Goal: Task Accomplishment & Management: Use online tool/utility

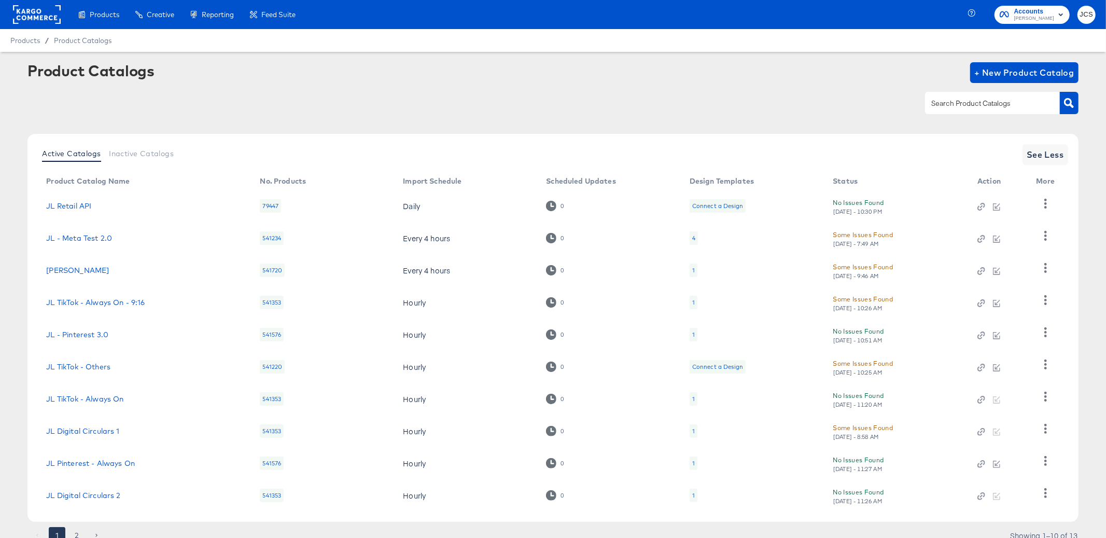
scroll to position [41, 0]
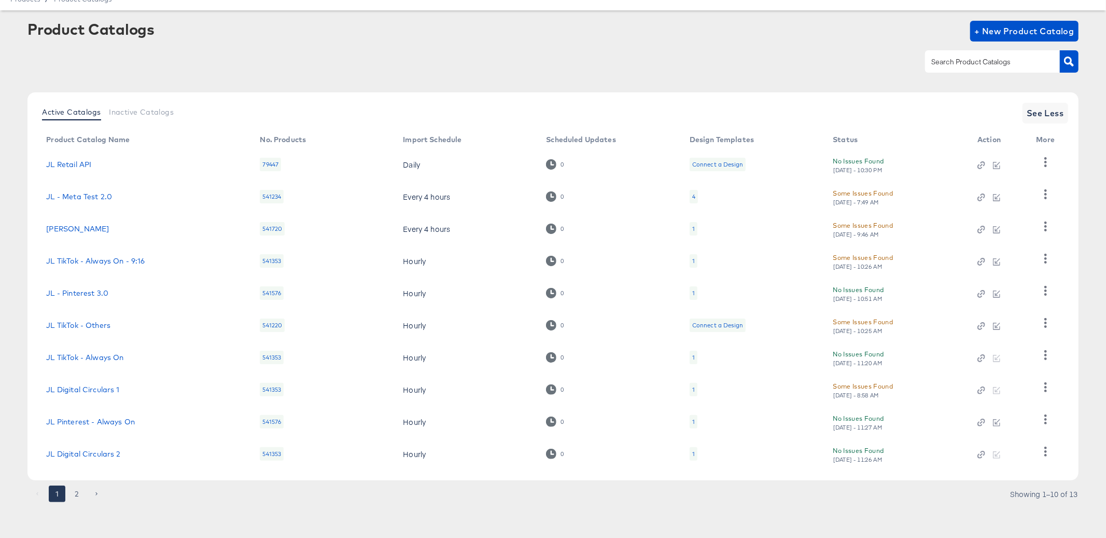
click at [152, 309] on td "JL TikTok - Others" at bounding box center [145, 325] width 214 height 32
click at [690, 419] on div "1" at bounding box center [693, 421] width 8 height 13
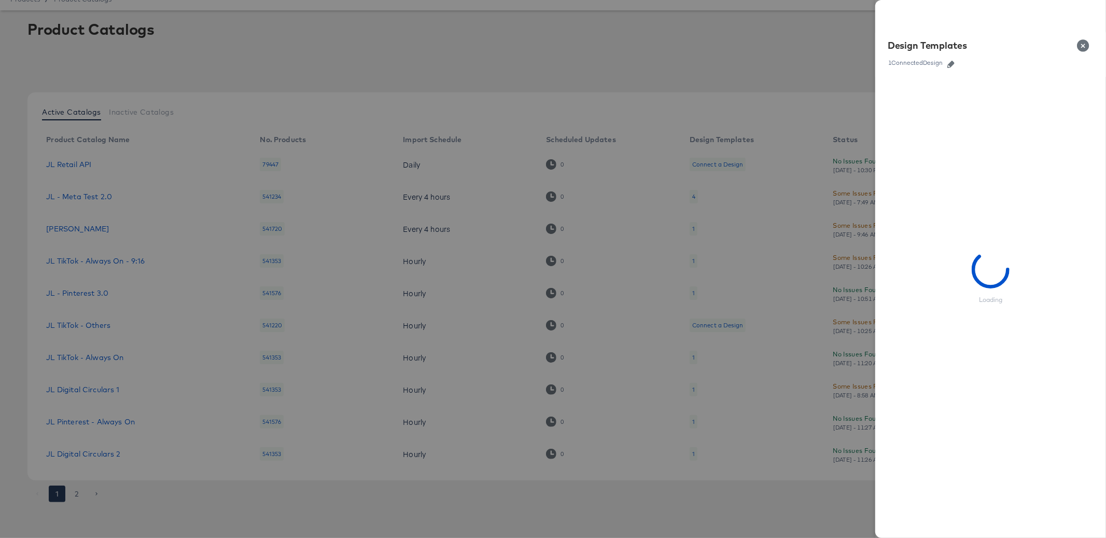
click at [736, 351] on div at bounding box center [553, 269] width 1106 height 538
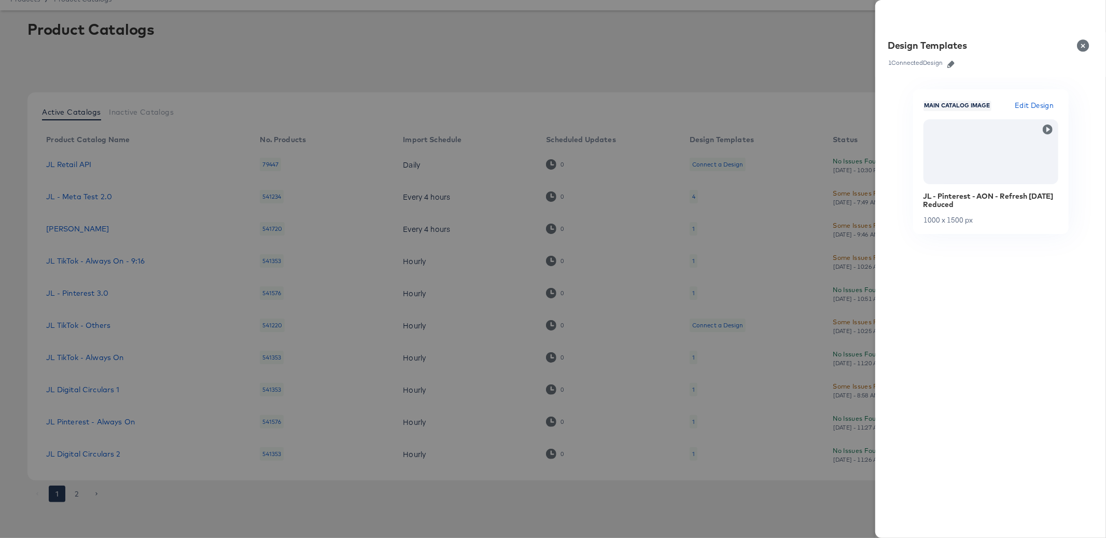
click at [1089, 47] on button "Close" at bounding box center [1084, 45] width 29 height 29
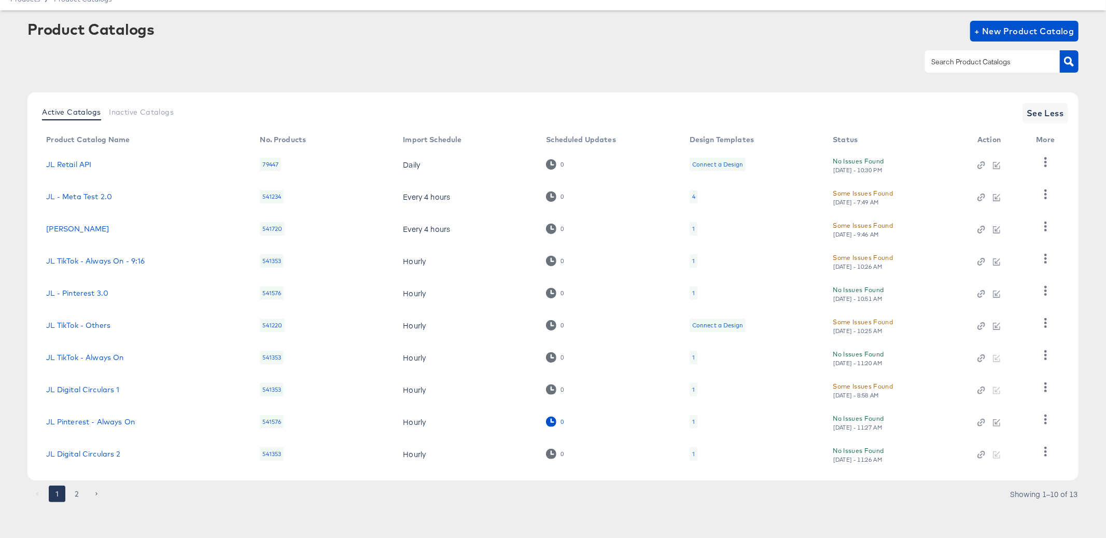
click at [553, 419] on icon at bounding box center [551, 421] width 10 height 10
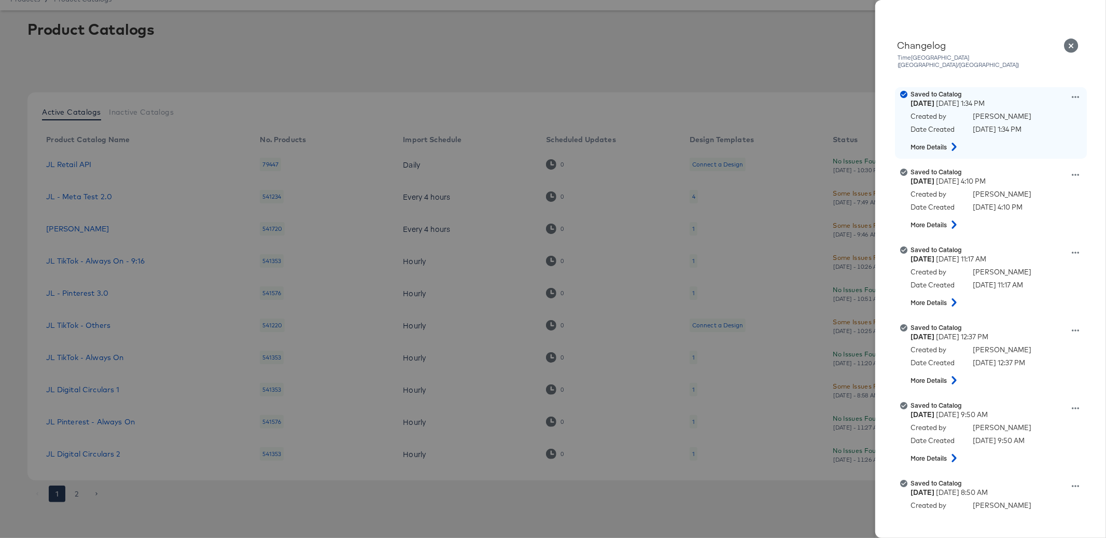
click at [954, 143] on icon at bounding box center [954, 147] width 12 height 8
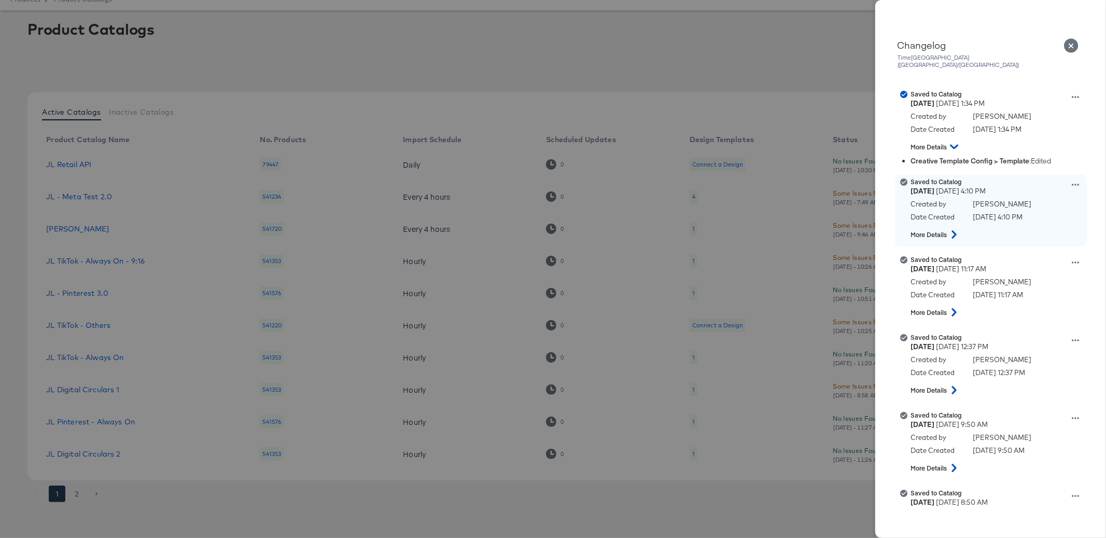
click at [955, 230] on icon at bounding box center [954, 234] width 12 height 8
click at [1076, 174] on icon at bounding box center [1074, 175] width 7 height 2
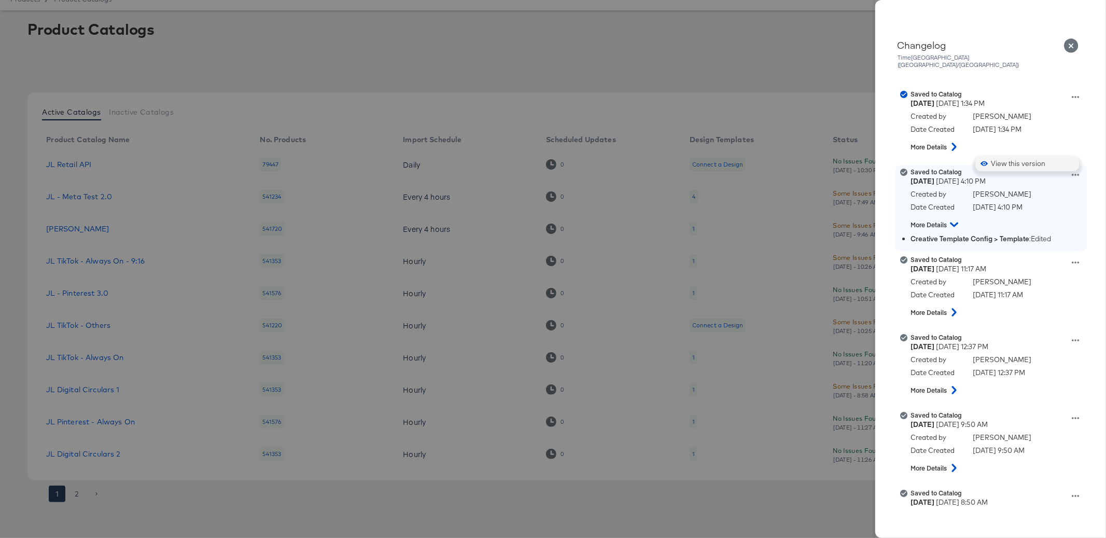
click at [1040, 156] on button "View this version" at bounding box center [1027, 163] width 104 height 15
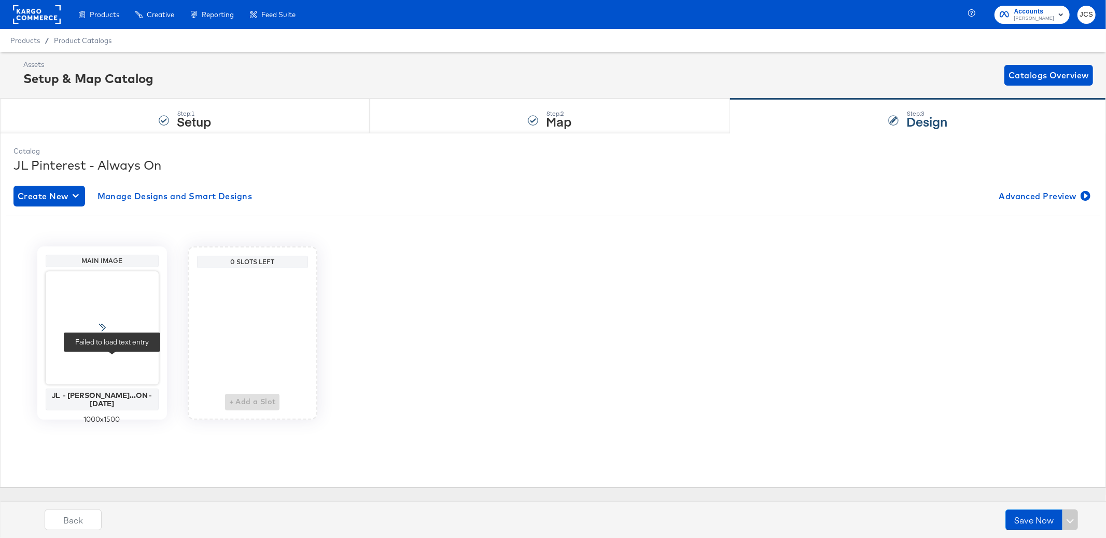
click at [112, 359] on div "Catalog JL Pinterest - Always On Create New Manage Designs and Smart Designs Ad…" at bounding box center [552, 309] width 1089 height 337
drag, startPoint x: 97, startPoint y: 397, endPoint x: 118, endPoint y: 396, distance: 20.8
click at [118, 396] on div "Catalog JL Pinterest - Always On Create New Manage Designs and Smart Designs Ad…" at bounding box center [552, 309] width 1089 height 337
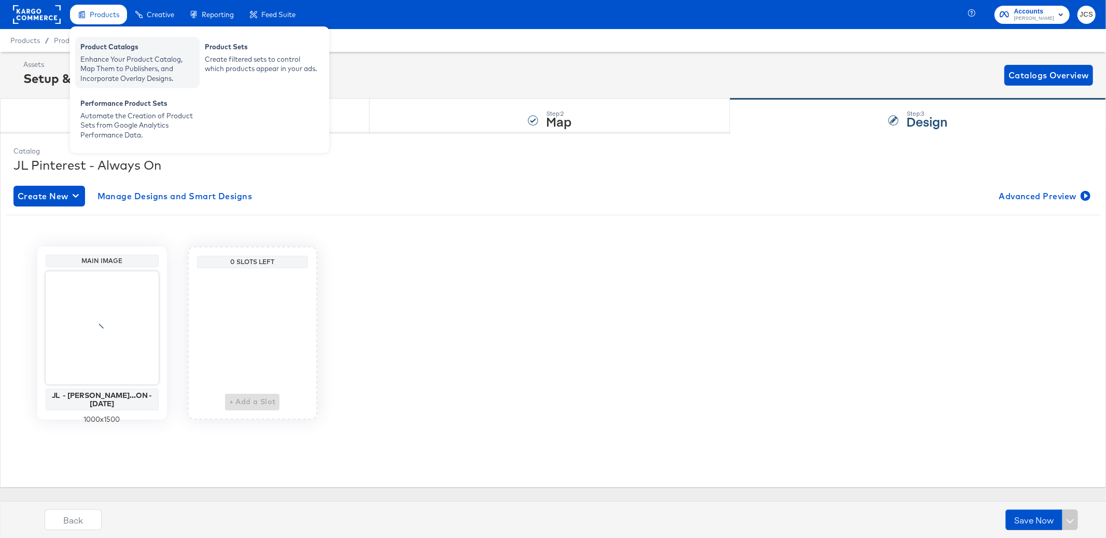
click at [102, 45] on div "Product Catalogs" at bounding box center [137, 48] width 114 height 12
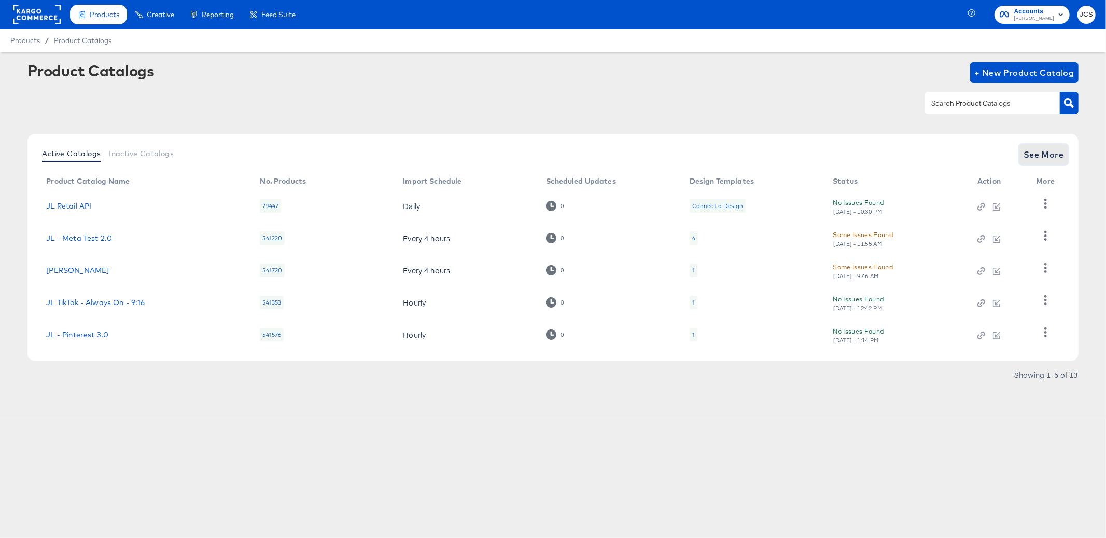
click at [1052, 154] on span "See More" at bounding box center [1043, 154] width 40 height 15
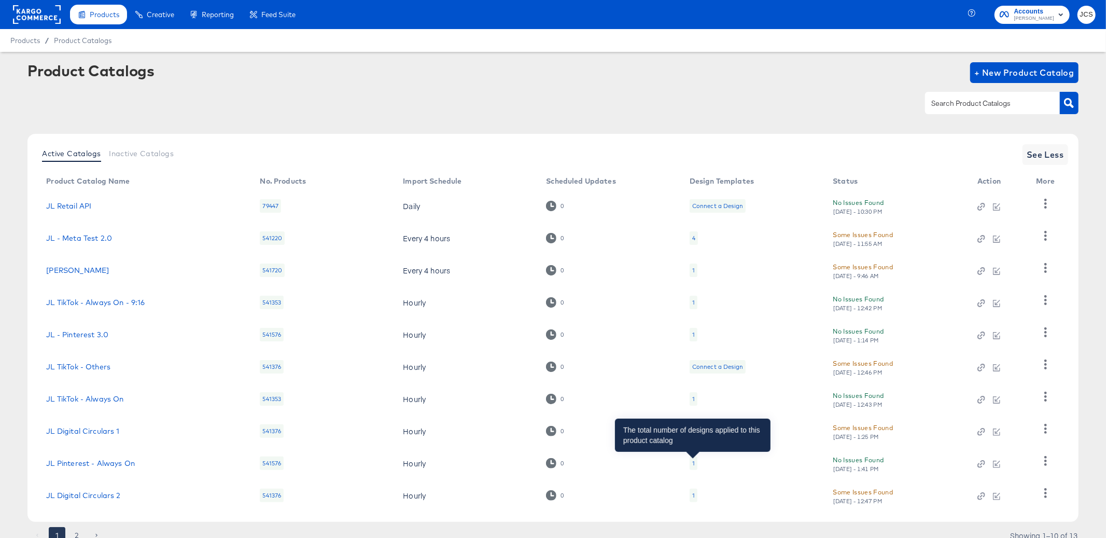
click at [692, 463] on div "1" at bounding box center [693, 463] width 3 height 8
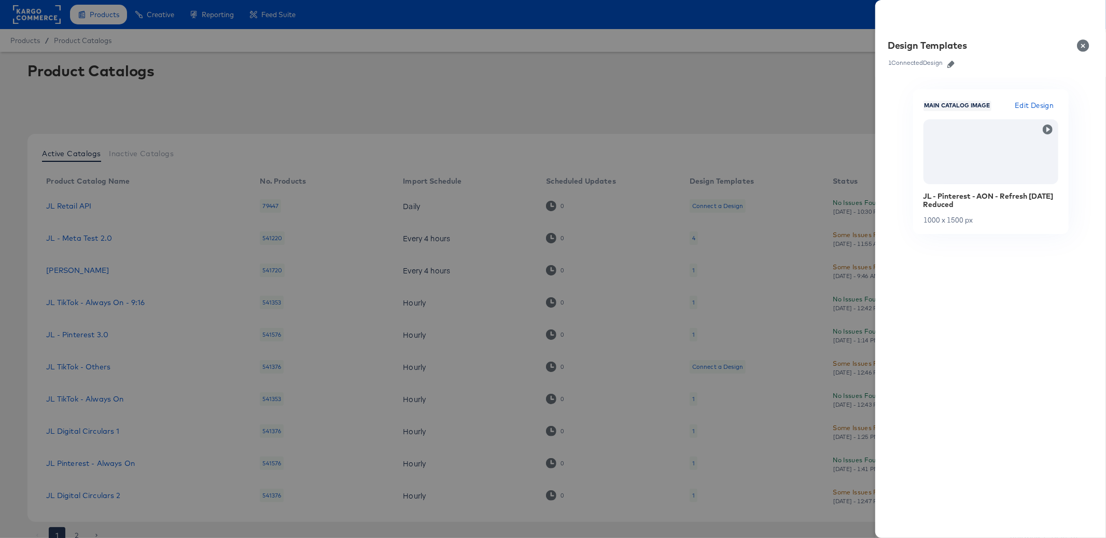
click at [948, 65] on icon "button" at bounding box center [950, 64] width 7 height 7
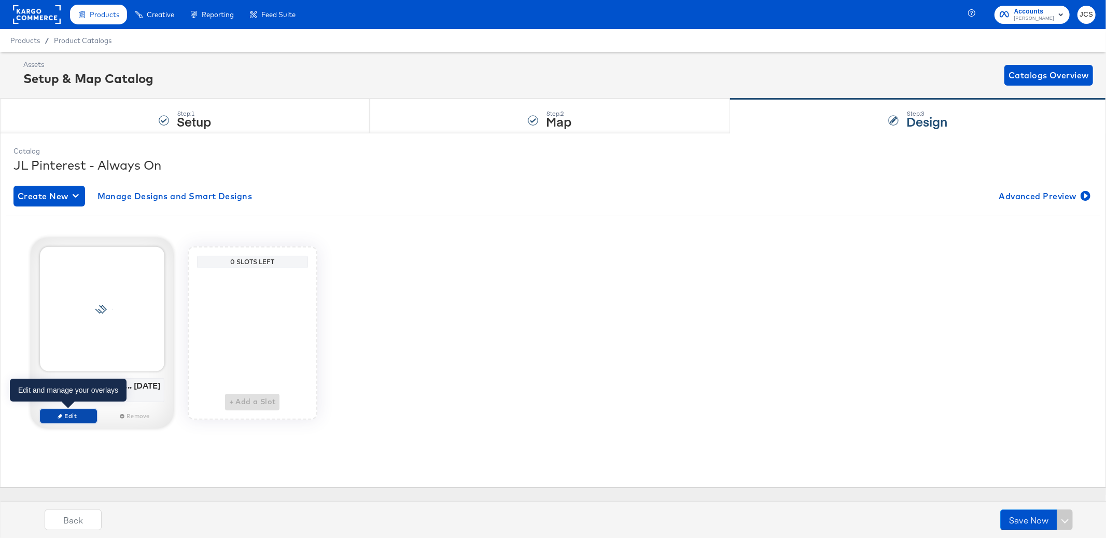
click at [82, 418] on span "Edit" at bounding box center [68, 416] width 48 height 8
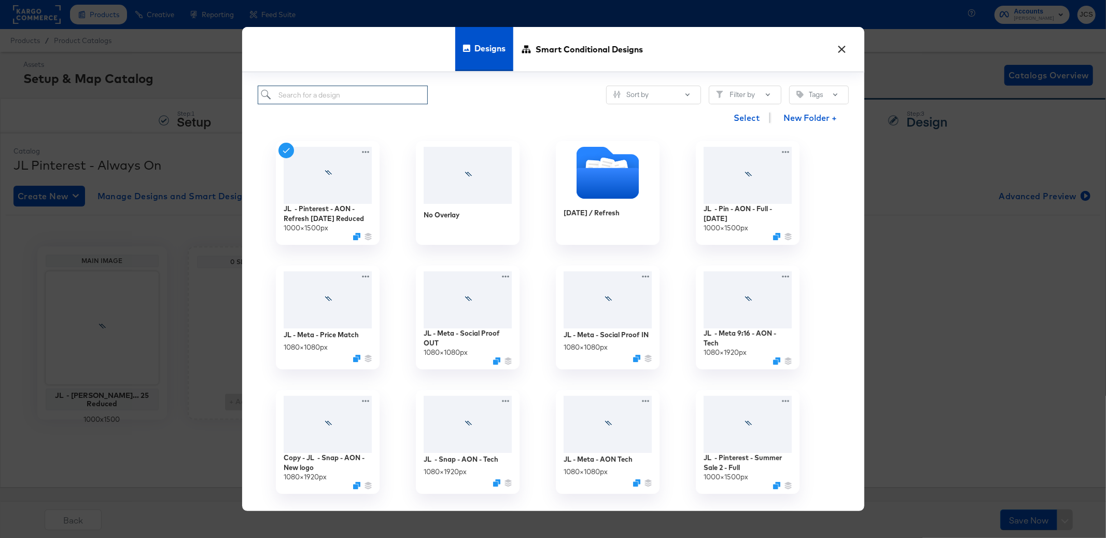
click at [316, 96] on input "search" at bounding box center [343, 95] width 171 height 19
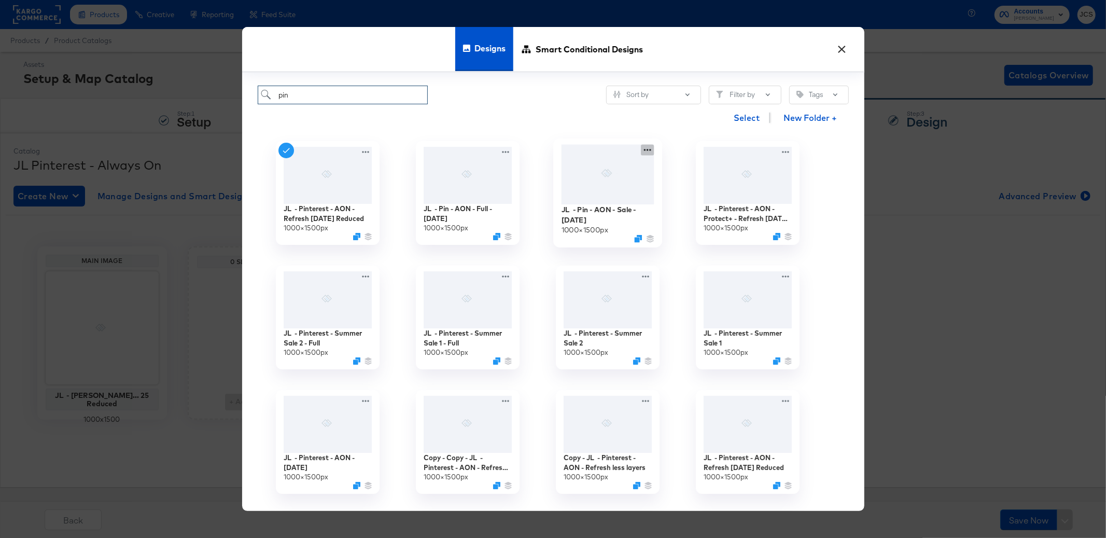
click at [644, 145] on icon at bounding box center [647, 150] width 13 height 11
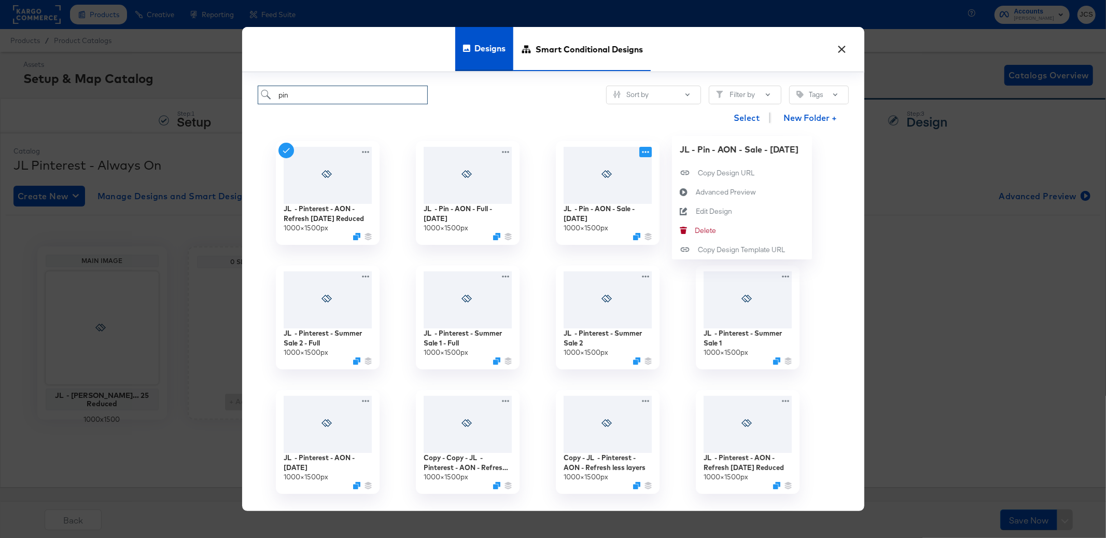
click at [608, 53] on span "Smart Conditional Designs" at bounding box center [588, 49] width 107 height 46
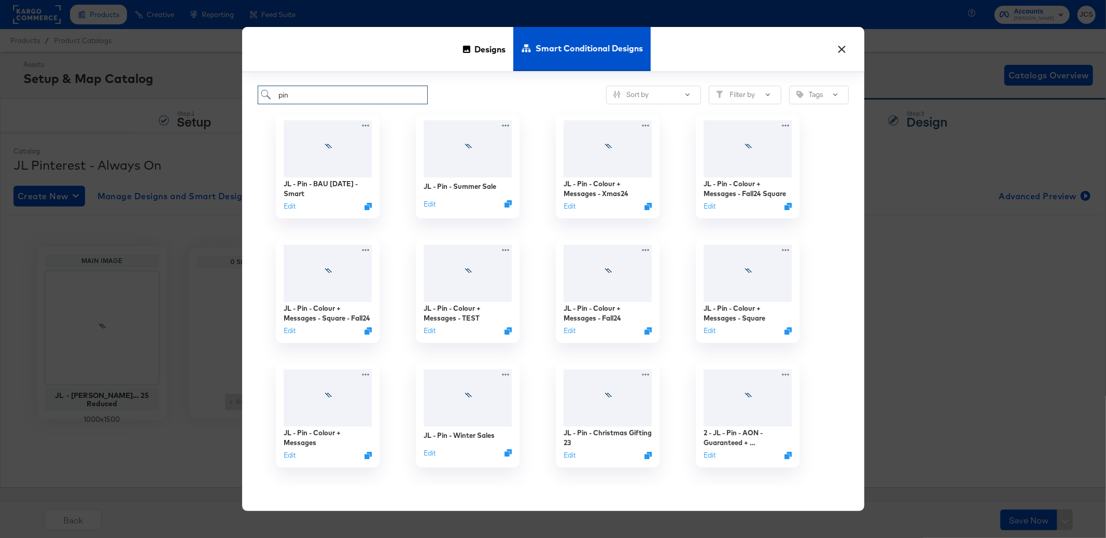
type input "pin"
click at [847, 51] on button "×" at bounding box center [842, 46] width 19 height 19
